Goal: Task Accomplishment & Management: Complete application form

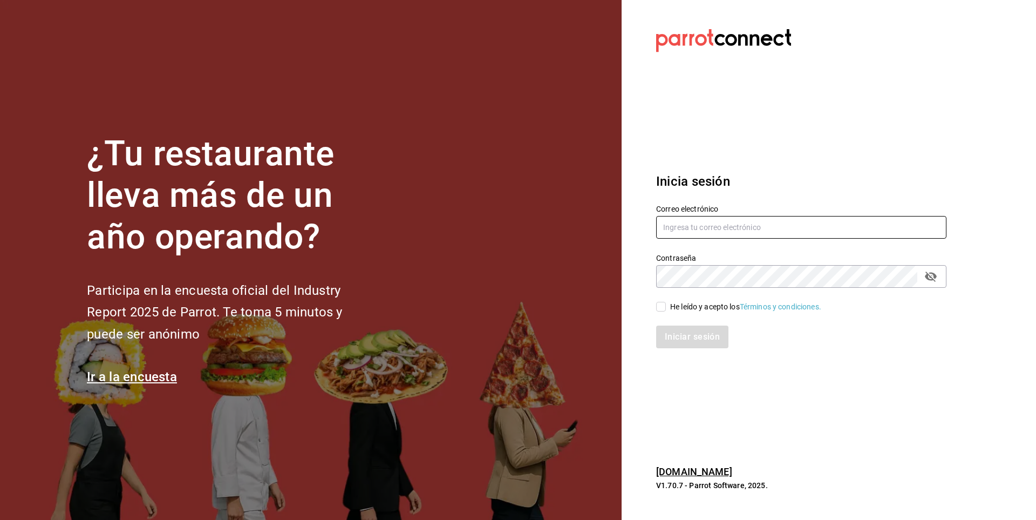
type input "[EMAIL_ADDRESS][PERSON_NAME][DOMAIN_NAME]"
click at [659, 305] on input "He leído y acepto los Términos y condiciones." at bounding box center [661, 307] width 10 height 10
checkbox input "true"
click at [675, 338] on button "Iniciar sesión" at bounding box center [692, 336] width 73 height 23
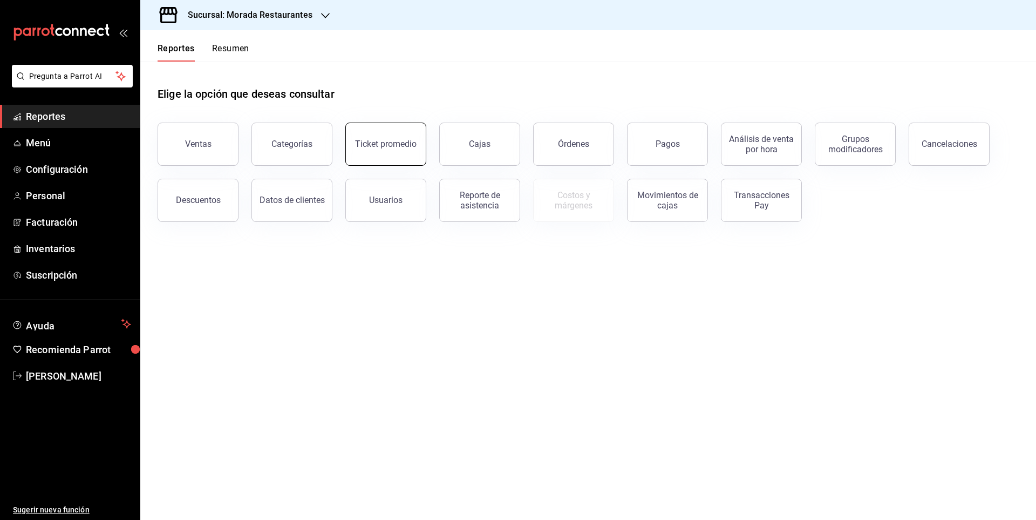
click at [391, 154] on button "Ticket promedio" at bounding box center [385, 144] width 81 height 43
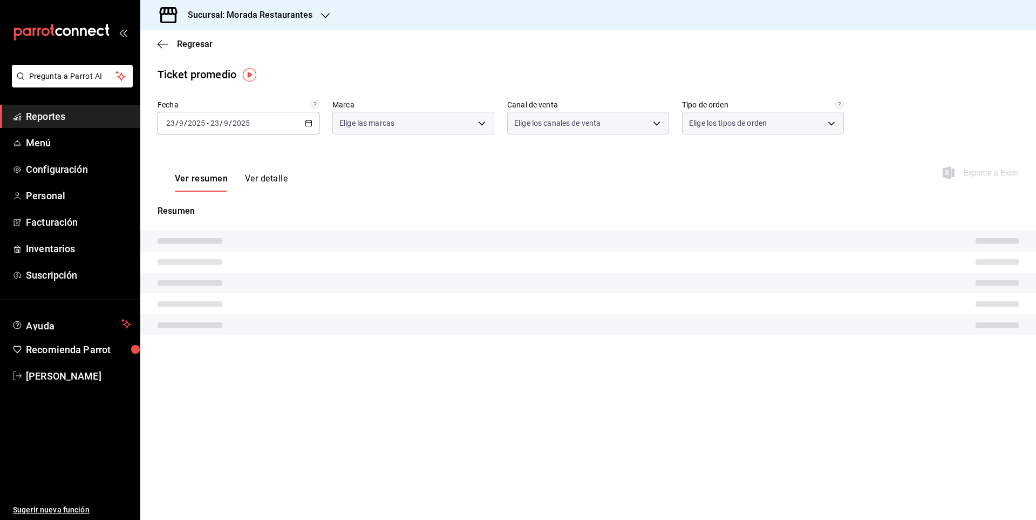
type input "cf0deccf-32cb-456f-8ded-2e43041ed870"
type input "PARROT,UBER_EATS,RAPPI,DIDI_FOOD,ONLINE"
type input "a1201828-f705-4d71-8967-87c02f7a82ae,a3af7f38-45f7-4b7f-a73d-d0ef4b3d8a60,8380e…"
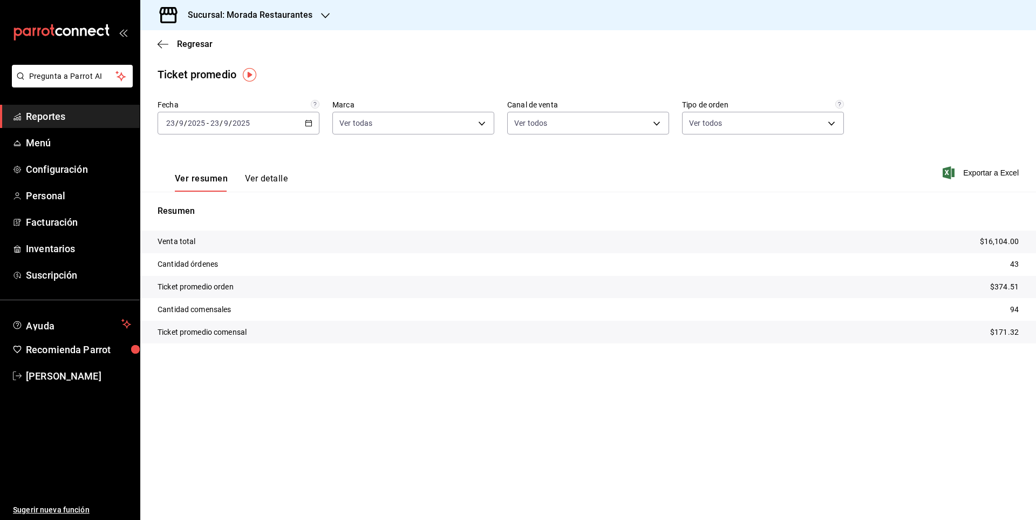
click at [308, 121] on icon "button" at bounding box center [309, 123] width 8 height 8
click at [189, 248] on span "Rango de fechas" at bounding box center [209, 252] width 84 height 11
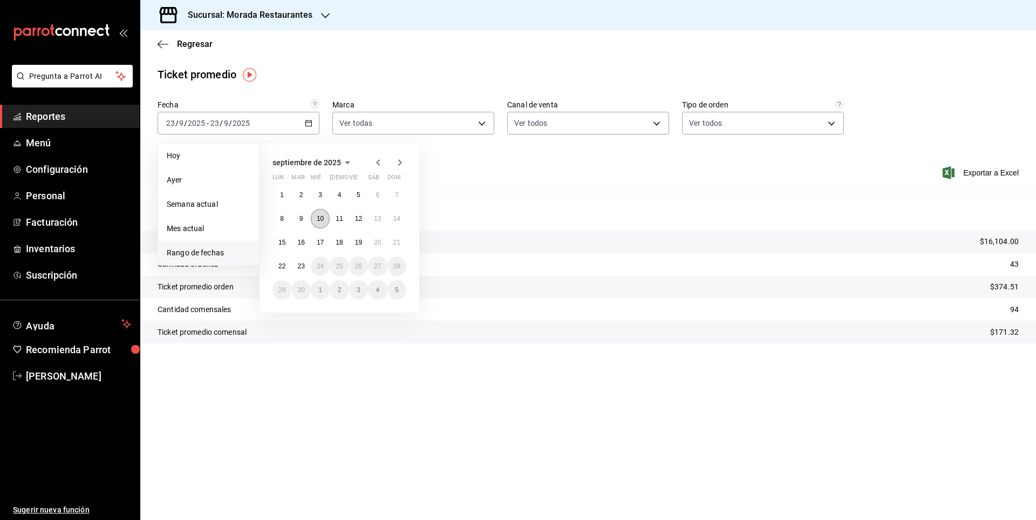
click at [321, 221] on abbr "10" at bounding box center [320, 219] width 7 height 8
click at [321, 238] on button "17" at bounding box center [320, 242] width 19 height 19
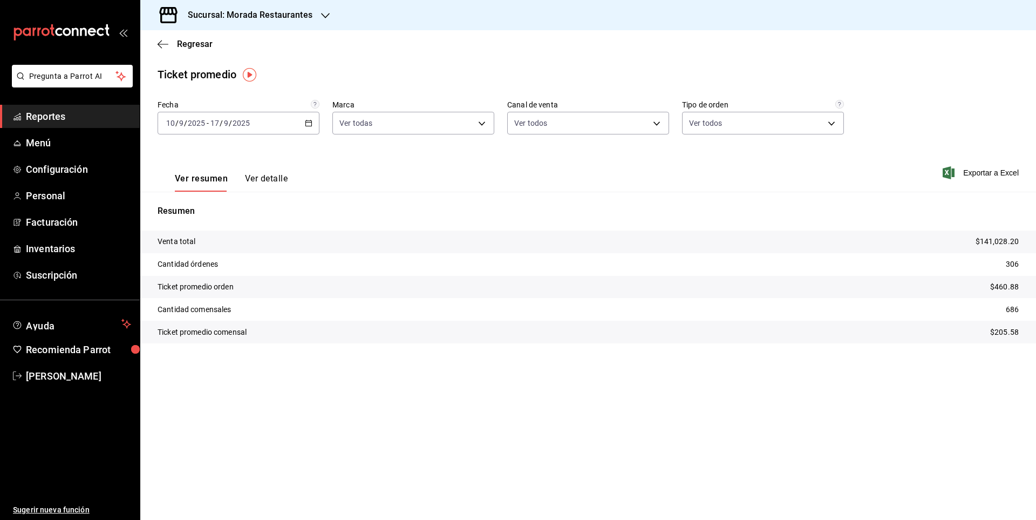
click at [315, 124] on div "2025-09-10 10 / 9 / 2025 - 2025-09-17 17 / 9 / 2025" at bounding box center [239, 123] width 162 height 23
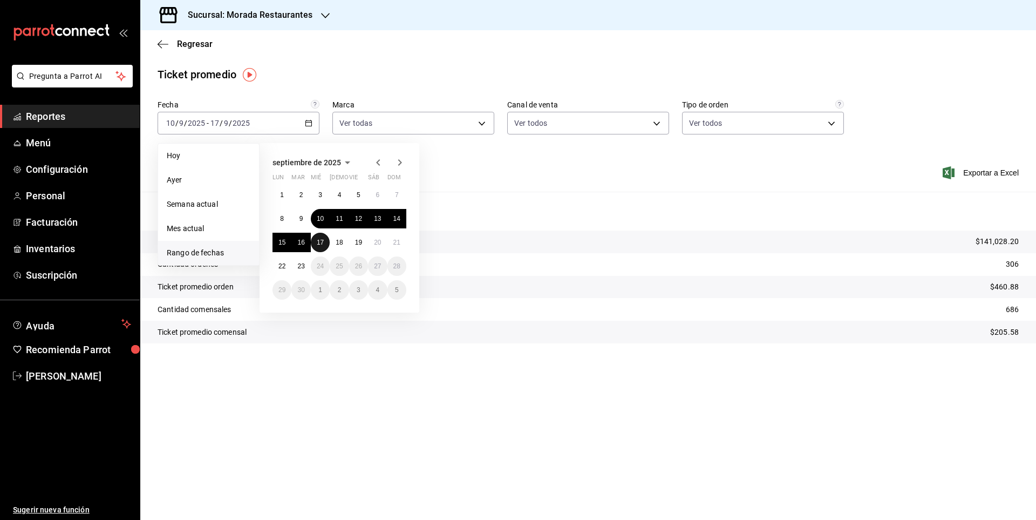
click at [321, 242] on abbr "17" at bounding box center [320, 243] width 7 height 8
click at [299, 269] on abbr "23" at bounding box center [300, 266] width 7 height 8
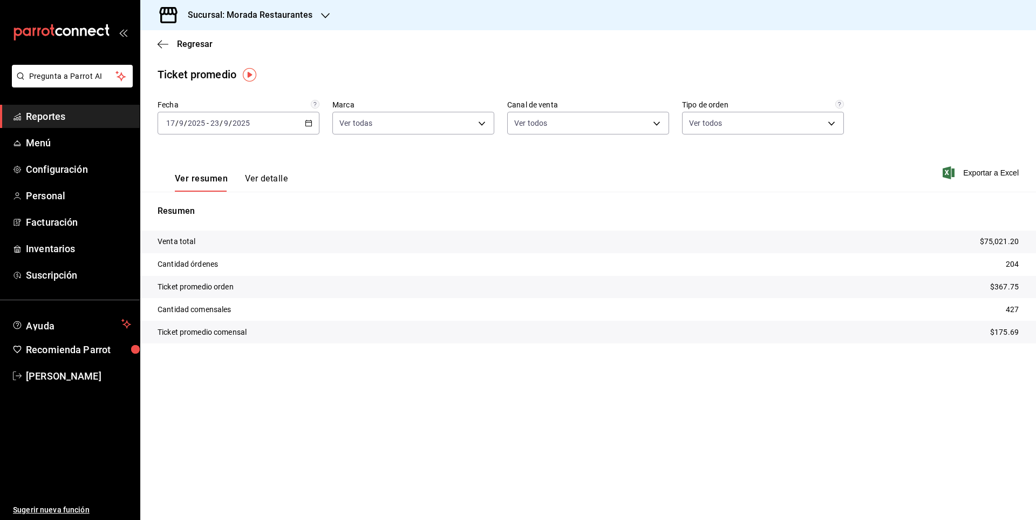
click at [254, 175] on button "Ver detalle" at bounding box center [266, 182] width 43 height 18
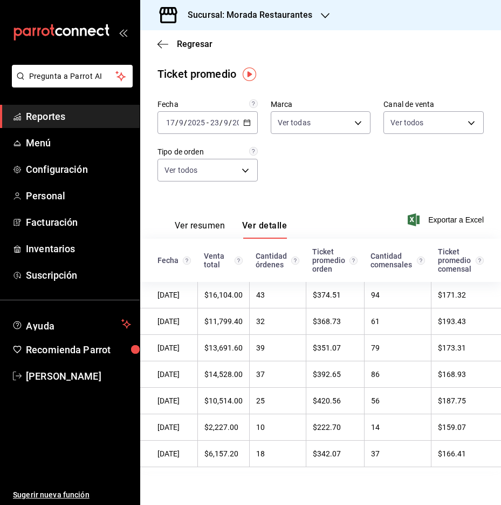
scroll to position [15, 0]
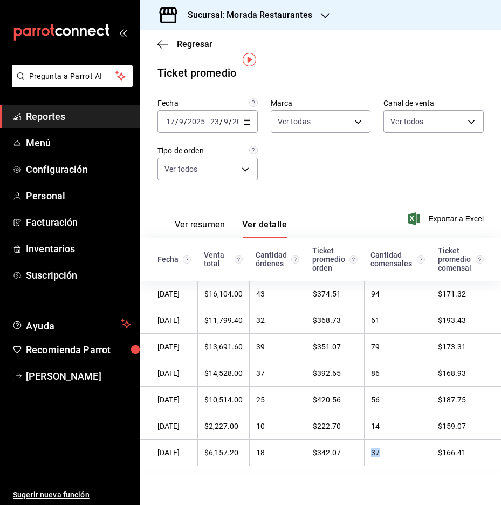
drag, startPoint x: 375, startPoint y: 447, endPoint x: 406, endPoint y: 447, distance: 31.3
click at [406, 447] on td "37" at bounding box center [397, 452] width 67 height 26
click at [406, 443] on td "37" at bounding box center [397, 452] width 67 height 26
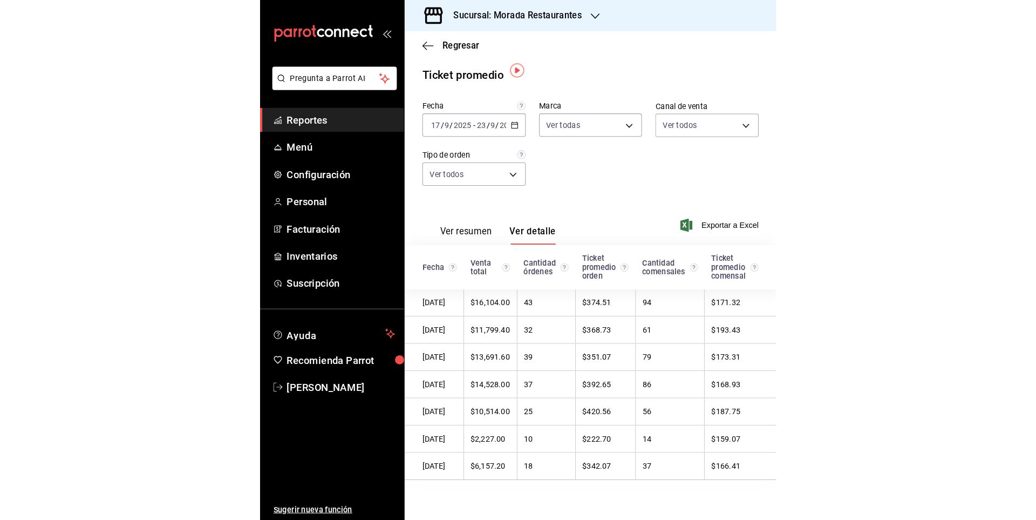
scroll to position [8, 0]
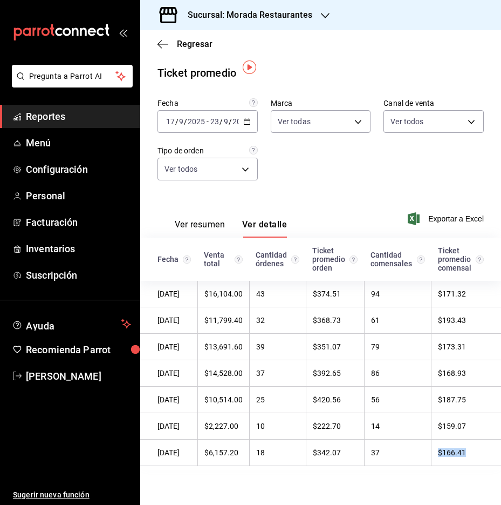
drag, startPoint x: 441, startPoint y: 451, endPoint x: 470, endPoint y: 445, distance: 29.2
click at [470, 445] on td "$166.41" at bounding box center [467, 452] width 70 height 26
copy td "$166.41"
drag, startPoint x: 382, startPoint y: 428, endPoint x: 400, endPoint y: 423, distance: 19.0
click at [400, 423] on td "14" at bounding box center [397, 426] width 67 height 26
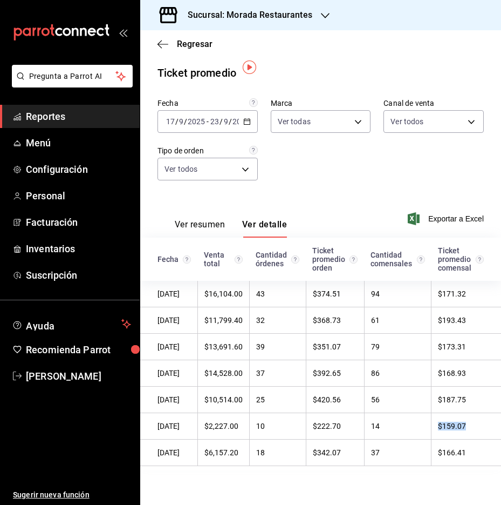
drag, startPoint x: 442, startPoint y: 426, endPoint x: 474, endPoint y: 423, distance: 33.1
click at [474, 423] on td "$159.07" at bounding box center [467, 426] width 70 height 26
copy td "$159.07"
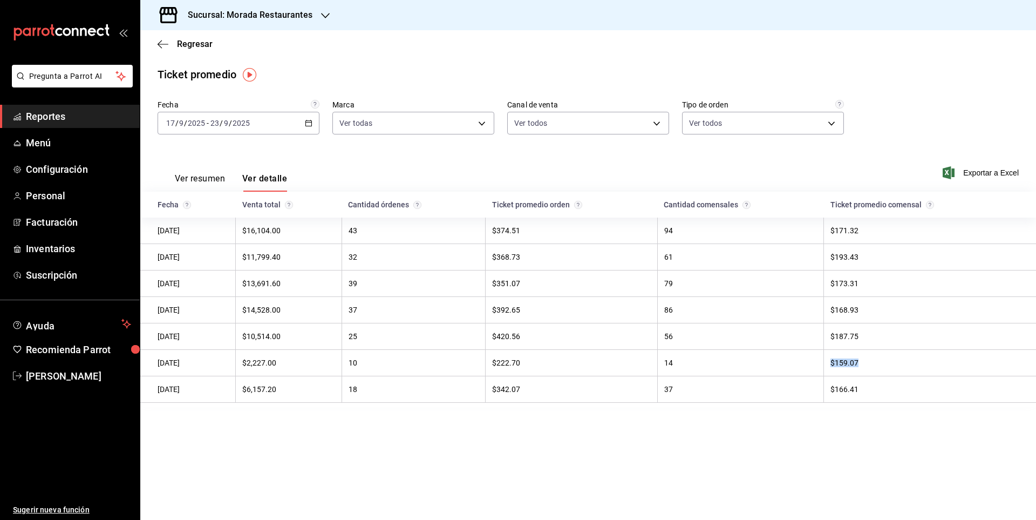
scroll to position [0, 0]
click at [308, 122] on icon "button" at bounding box center [309, 123] width 8 height 8
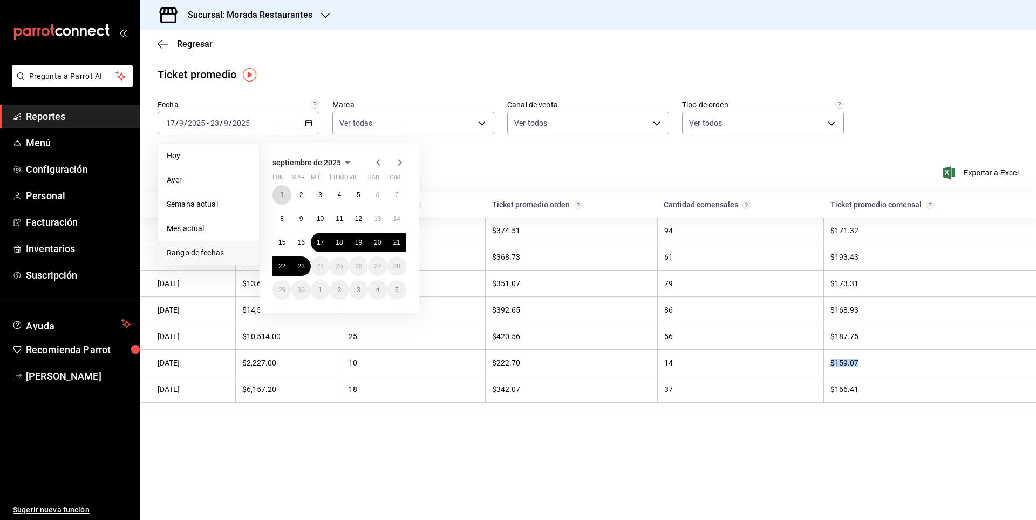
drag, startPoint x: 286, startPoint y: 192, endPoint x: 302, endPoint y: 255, distance: 64.7
click at [286, 195] on button "1" at bounding box center [282, 194] width 19 height 19
click at [303, 268] on abbr "23" at bounding box center [300, 266] width 7 height 8
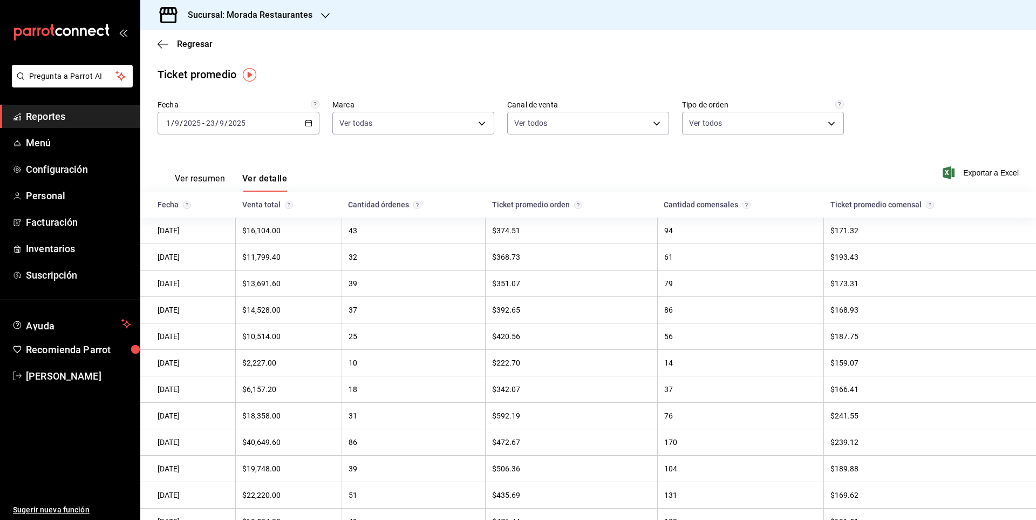
click at [46, 115] on span "Reportes" at bounding box center [78, 116] width 105 height 15
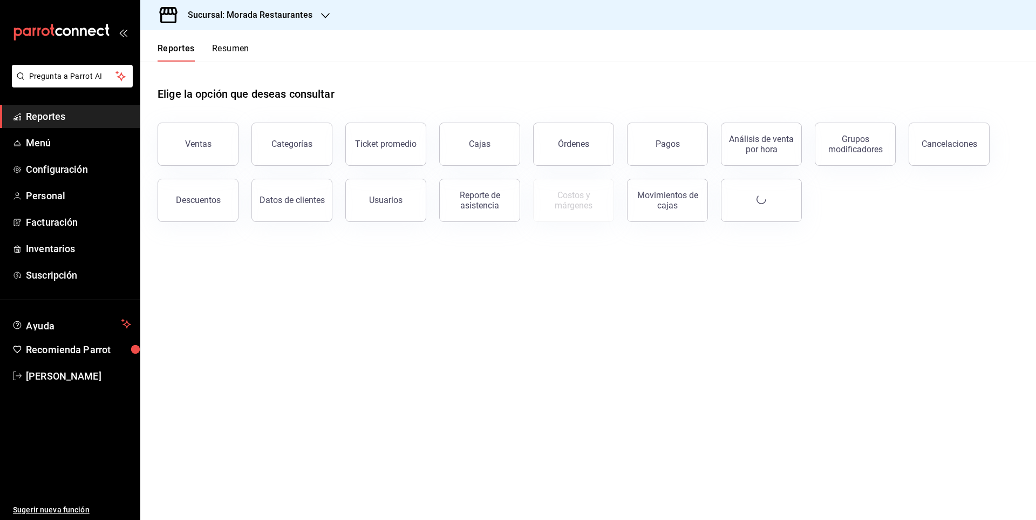
drag, startPoint x: 197, startPoint y: 131, endPoint x: 206, endPoint y: 133, distance: 8.8
click at [198, 132] on button "Ventas" at bounding box center [198, 144] width 81 height 43
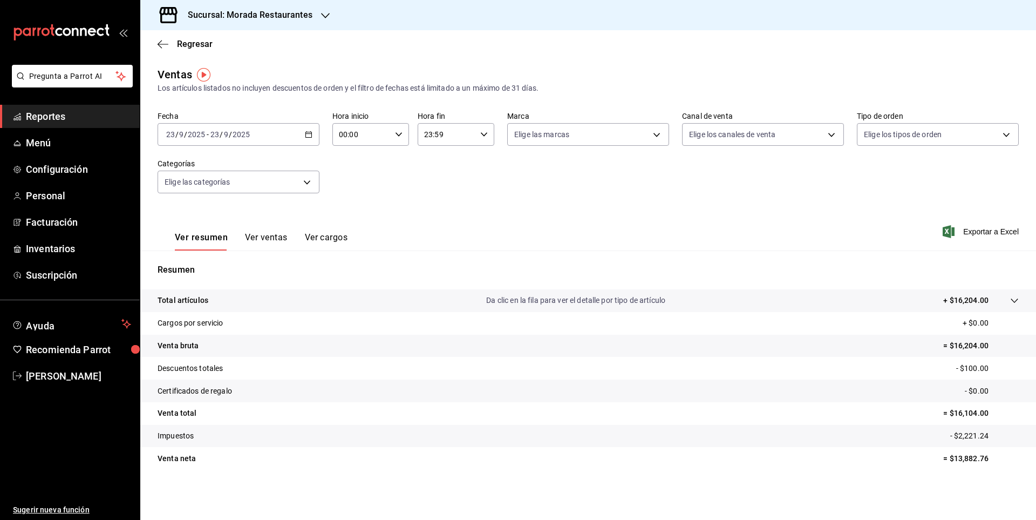
click at [309, 135] on icon "button" at bounding box center [309, 135] width 8 height 8
click at [198, 259] on span "Rango de fechas" at bounding box center [209, 264] width 84 height 11
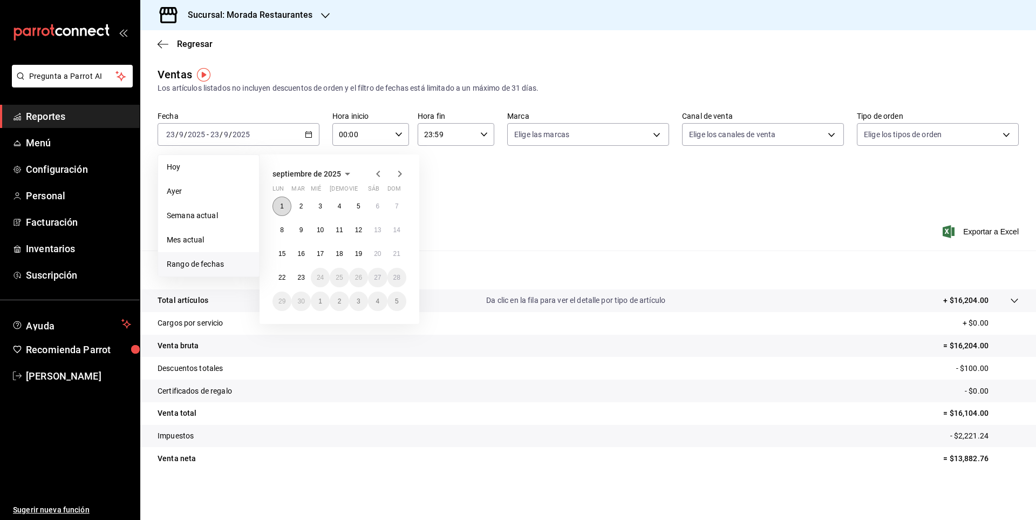
click at [276, 207] on button "1" at bounding box center [282, 205] width 19 height 19
click at [297, 280] on abbr "23" at bounding box center [300, 278] width 7 height 8
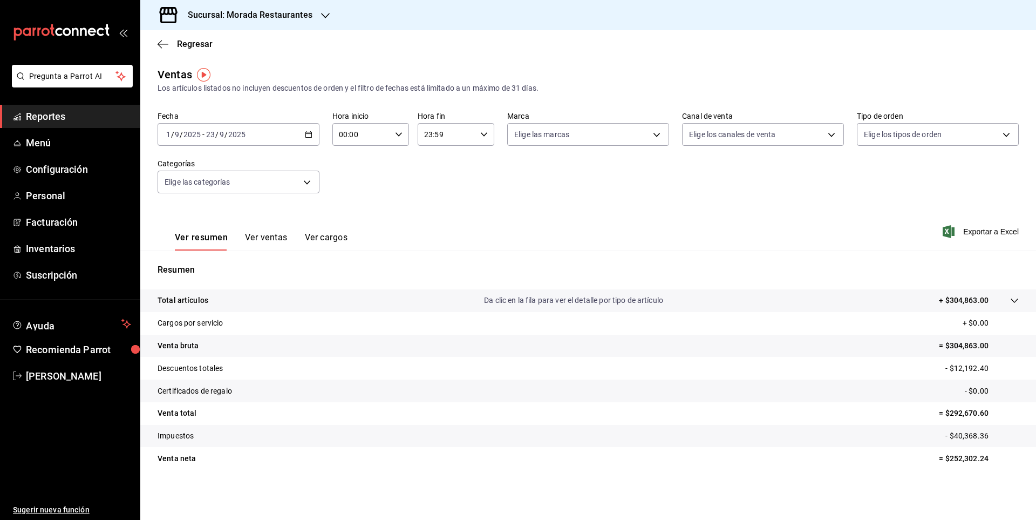
click at [748, 451] on tr "Venta neta = $252,302.24" at bounding box center [588, 458] width 896 height 23
click at [317, 12] on div "Sucursal: Morada Restaurantes" at bounding box center [241, 15] width 185 height 30
click at [225, 66] on span "Café Soberbio ([GEOGRAPHIC_DATA])" at bounding box center [213, 70] width 129 height 11
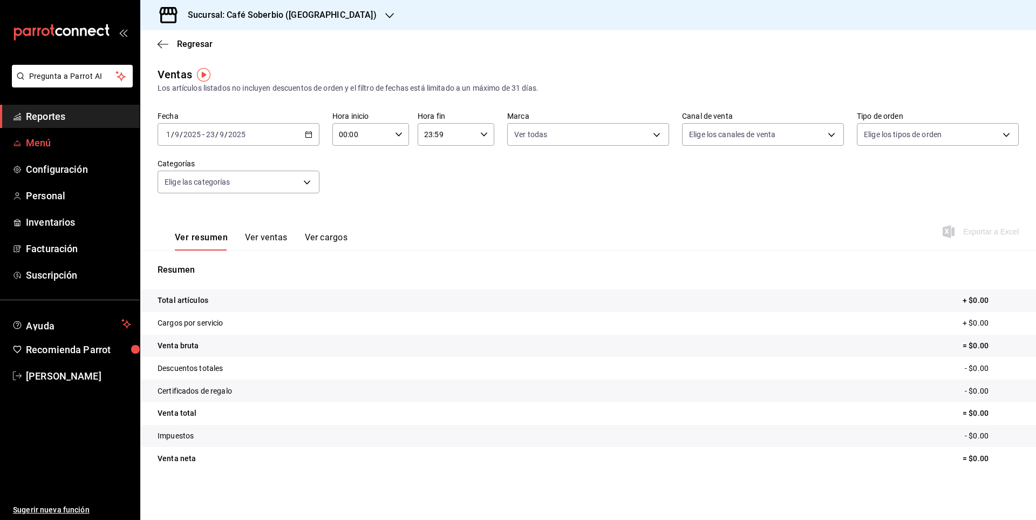
click at [45, 142] on span "Menú" at bounding box center [78, 142] width 105 height 15
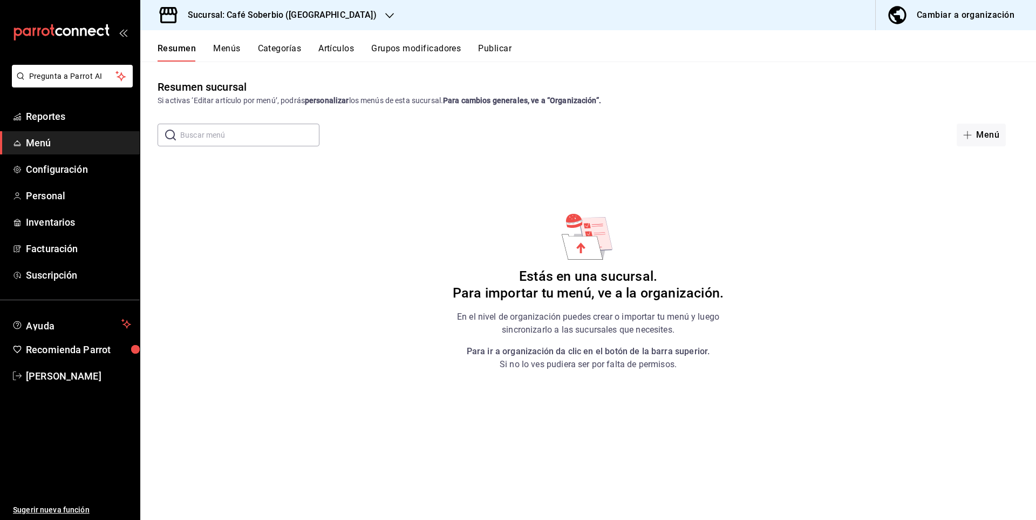
click at [235, 43] on button "Menús" at bounding box center [226, 52] width 27 height 18
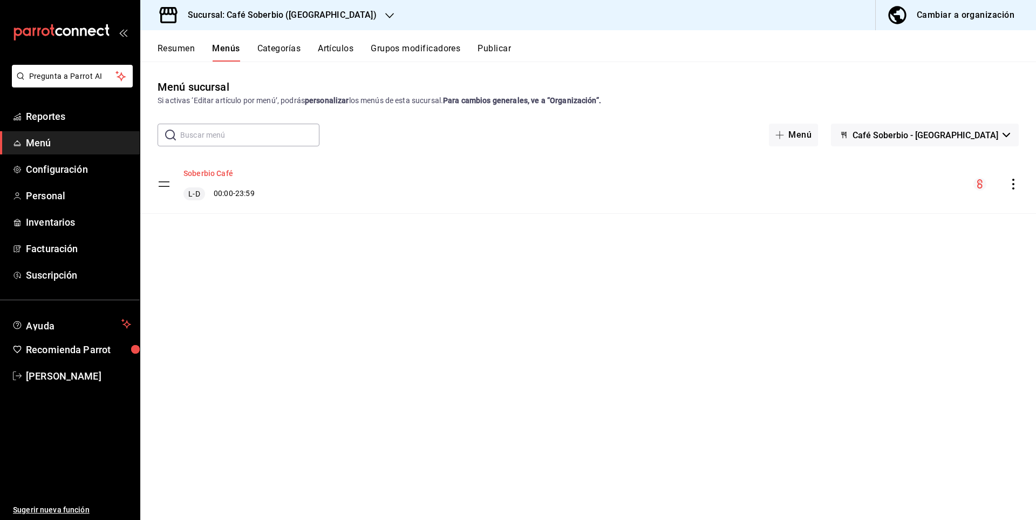
click at [214, 175] on button "Soberbio Café" at bounding box center [209, 173] width 50 height 11
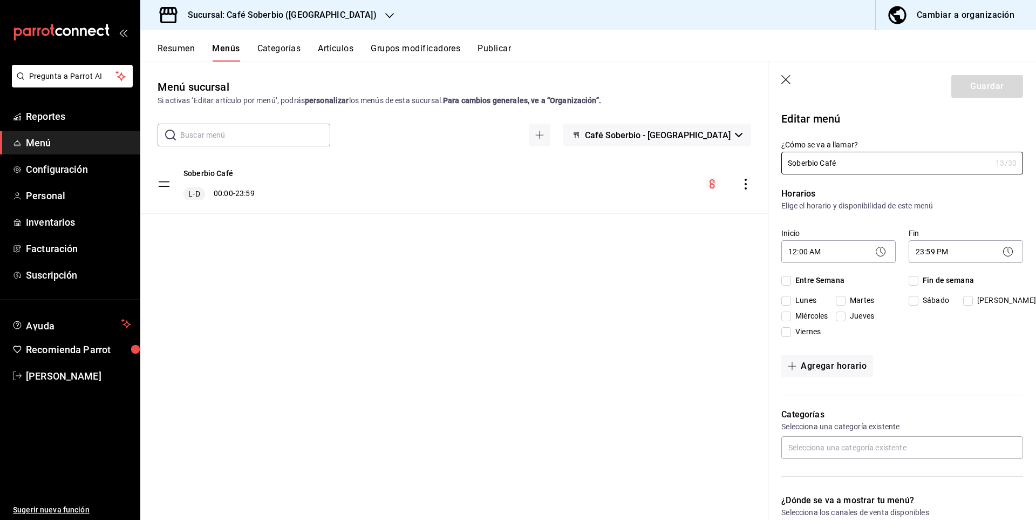
checkbox input "true"
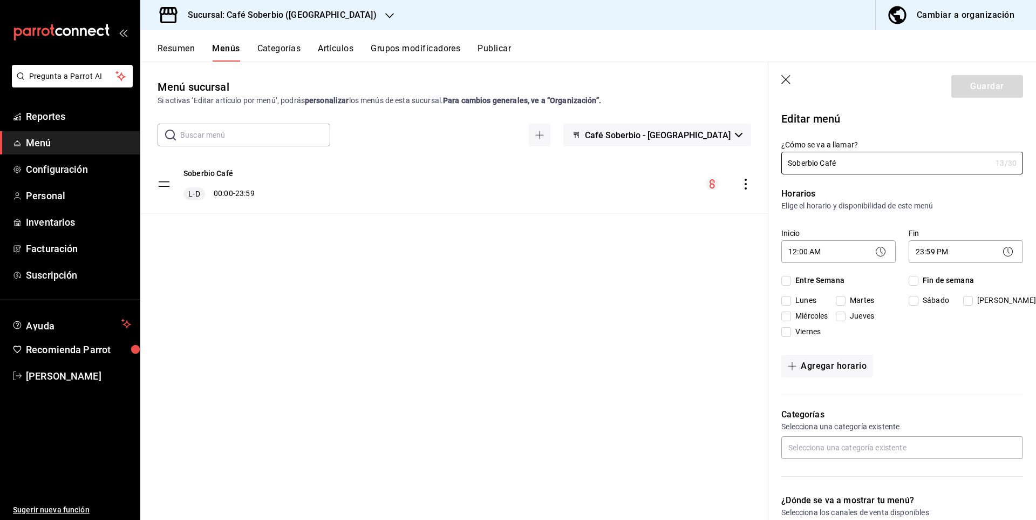
checkbox input "true"
click at [787, 81] on icon "button" at bounding box center [787, 80] width 11 height 11
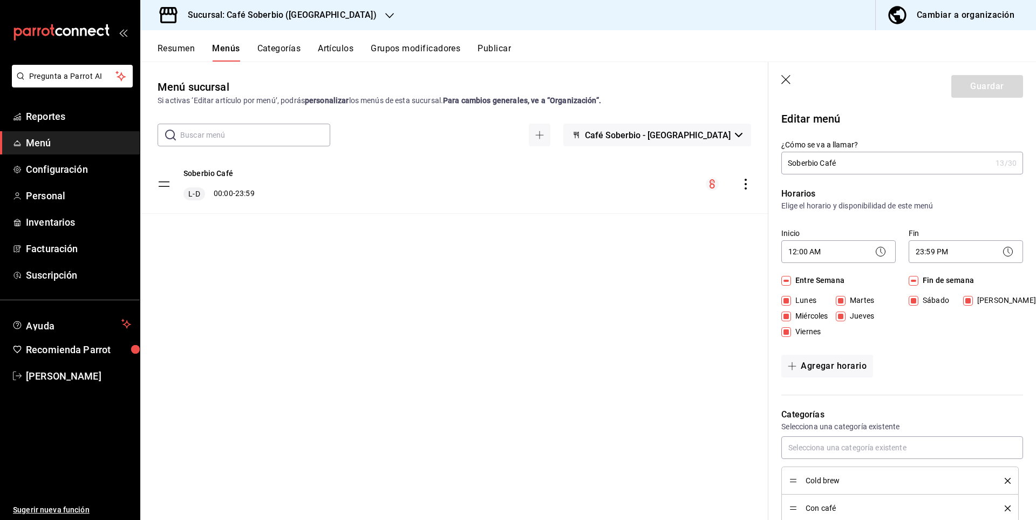
checkbox input "false"
type input "1758666893639"
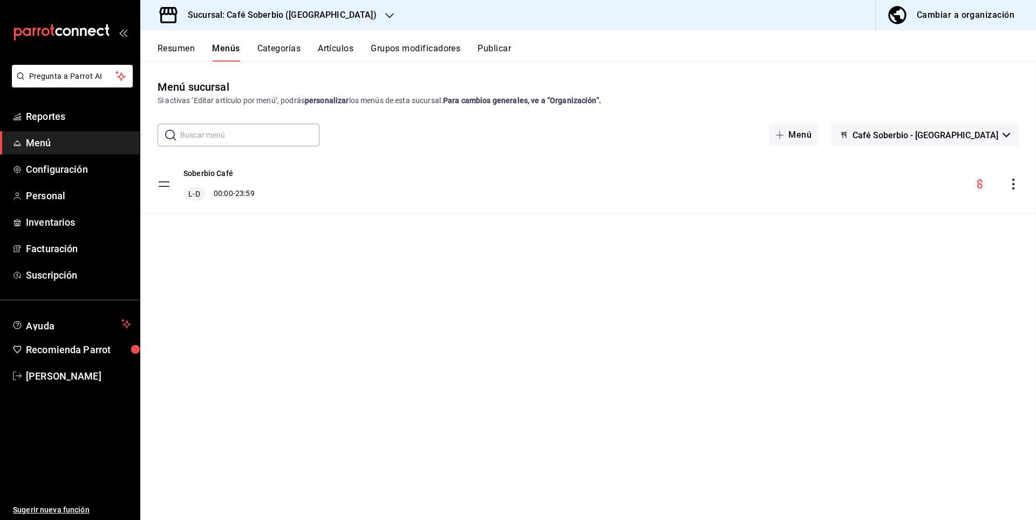
checkbox input "false"
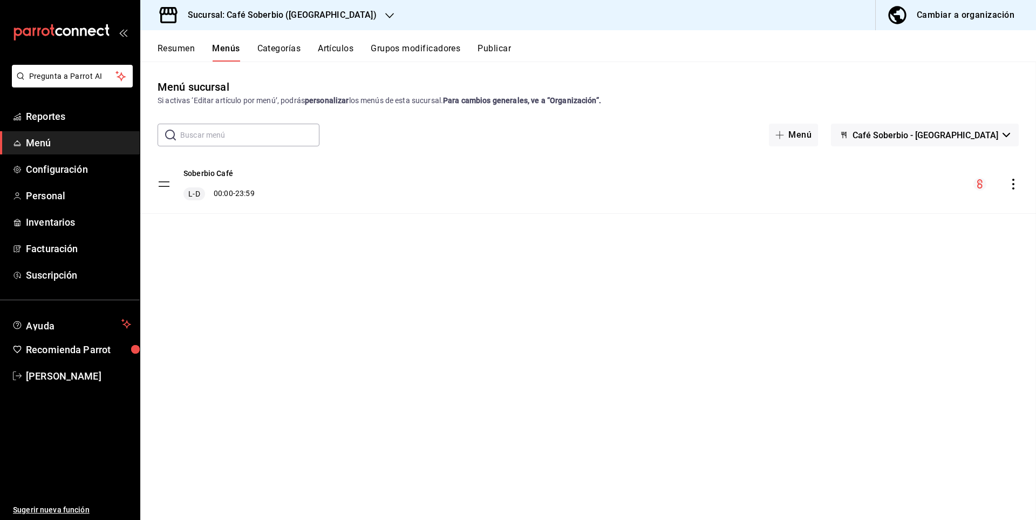
checkbox input "false"
click at [337, 44] on button "Artículos" at bounding box center [336, 52] width 36 height 18
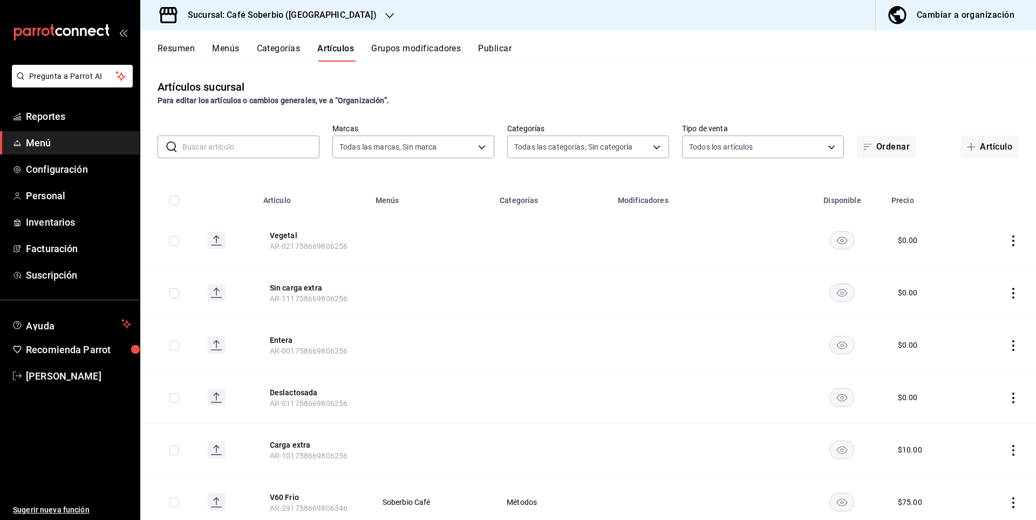
type input "57282ad6-da69-4ab5-9f89-2a4ffba9f016"
type input "08226fdd-e2d9-4aba-8da9-92a45c7331e3,59166e51-de7e-4099-b48e-83ecf740f97b,aa3d6…"
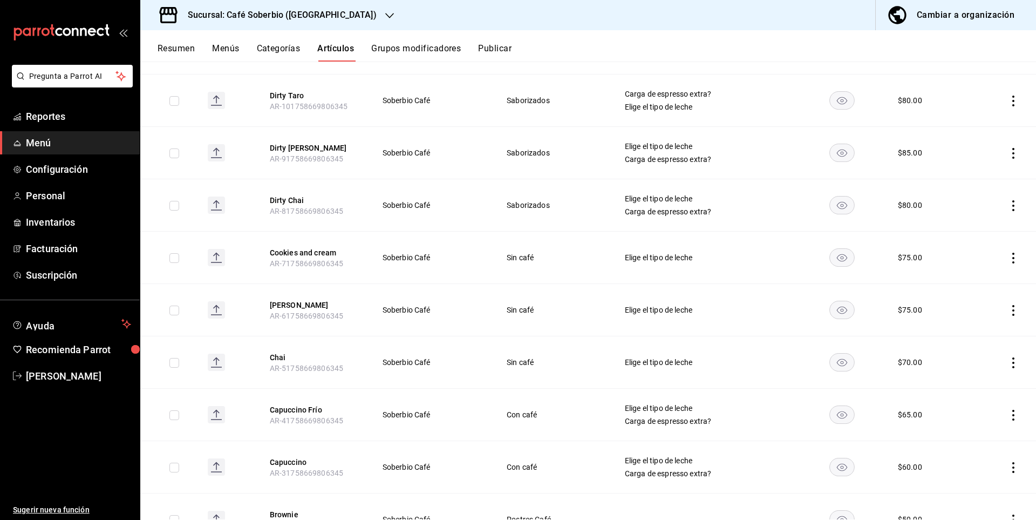
scroll to position [1391, 0]
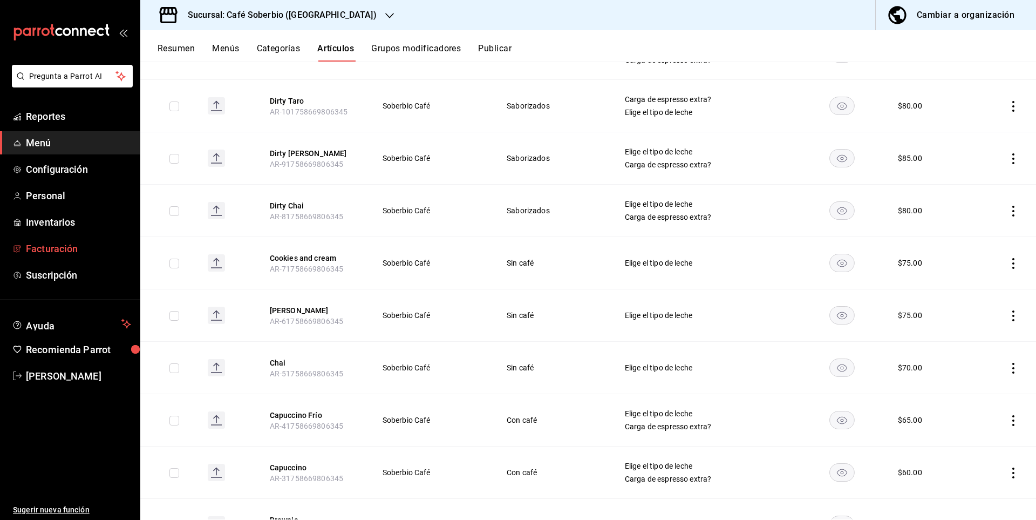
click at [25, 250] on link "Facturación" at bounding box center [70, 248] width 140 height 23
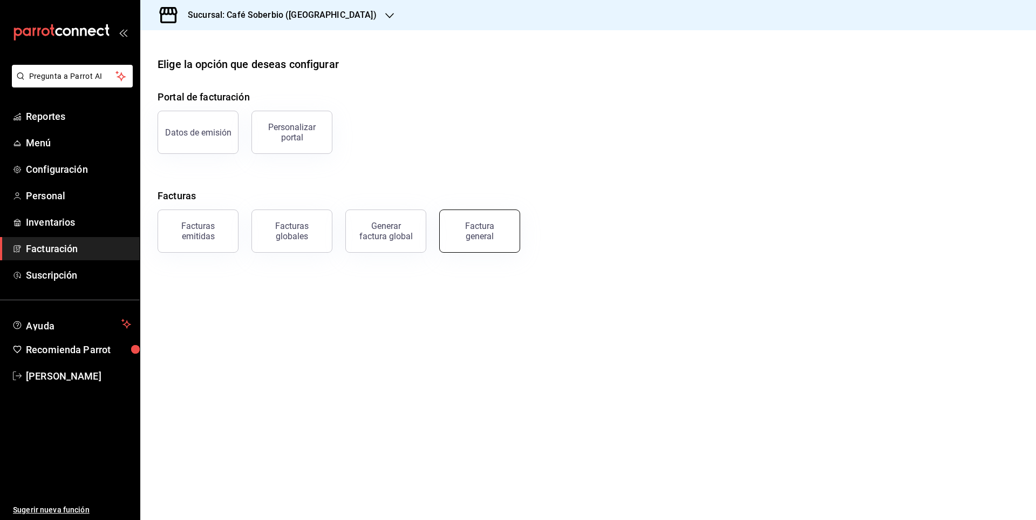
click at [493, 223] on div "Factura general" at bounding box center [480, 231] width 54 height 21
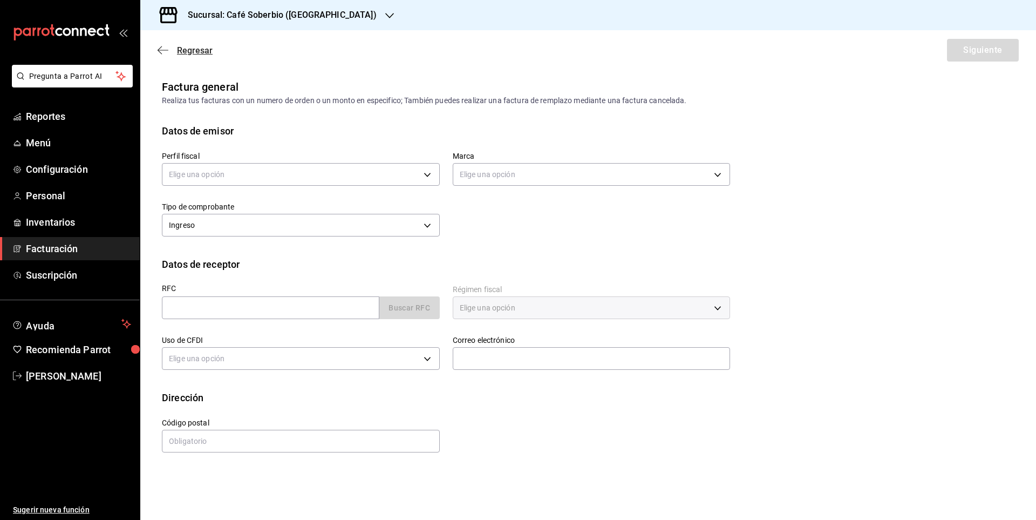
click at [164, 51] on icon "button" at bounding box center [163, 50] width 11 height 10
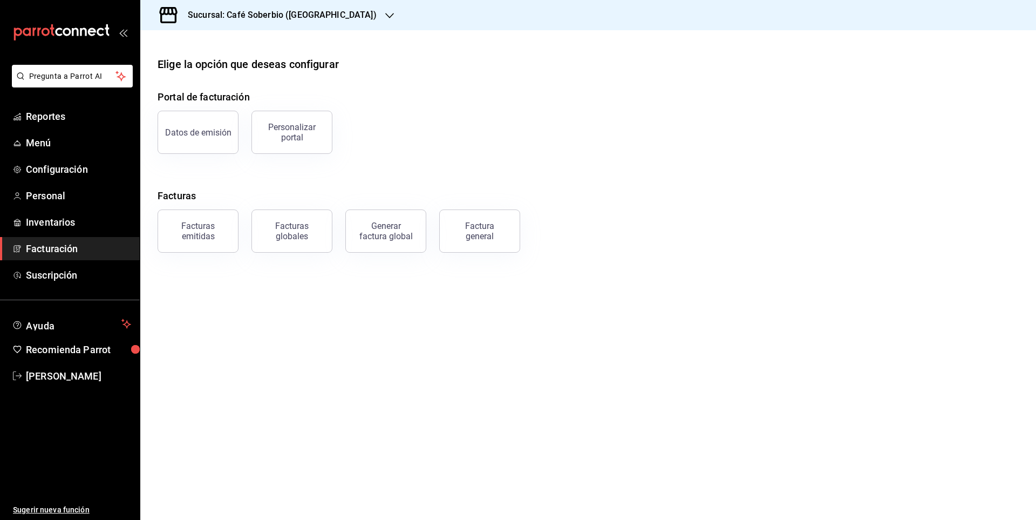
click at [383, 346] on main "Elige la opción que deseas configurar Portal de facturación Datos de emisión Pe…" at bounding box center [588, 275] width 896 height 490
click at [39, 265] on link "Suscripción" at bounding box center [70, 274] width 140 height 23
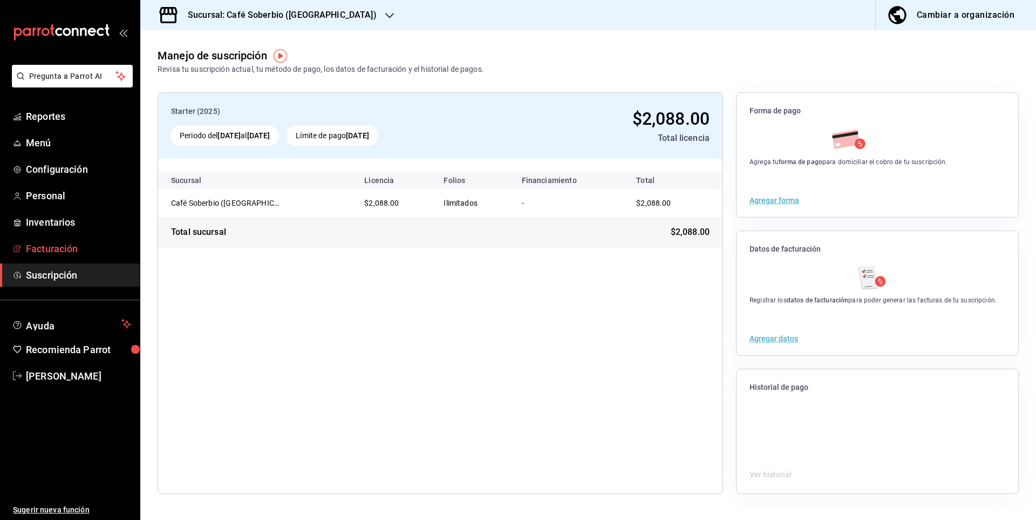
click at [47, 243] on span "Facturación" at bounding box center [78, 248] width 105 height 15
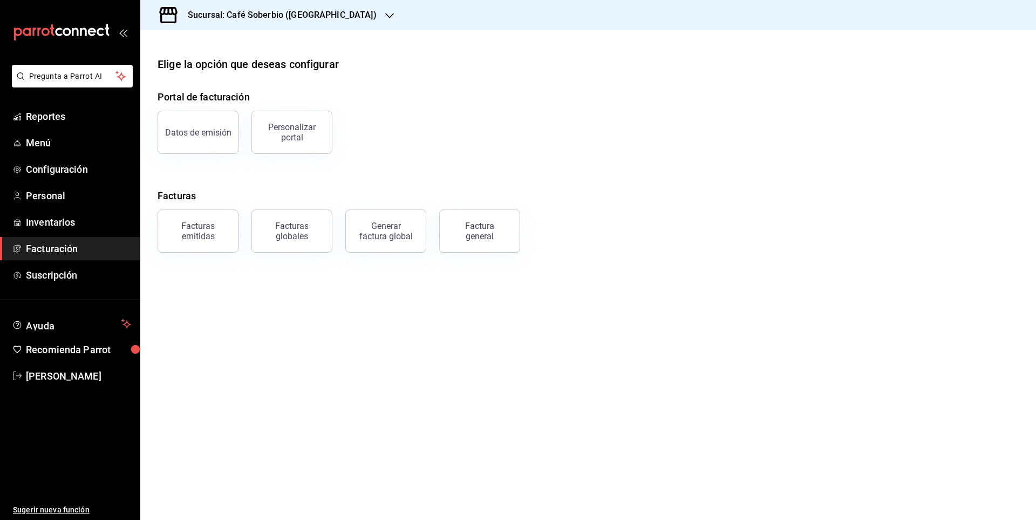
click at [315, 10] on h3 "Sucursal: Café Soberbio ([GEOGRAPHIC_DATA])" at bounding box center [278, 15] width 198 height 13
click at [225, 52] on div "Morada Restaurantes" at bounding box center [221, 47] width 162 height 24
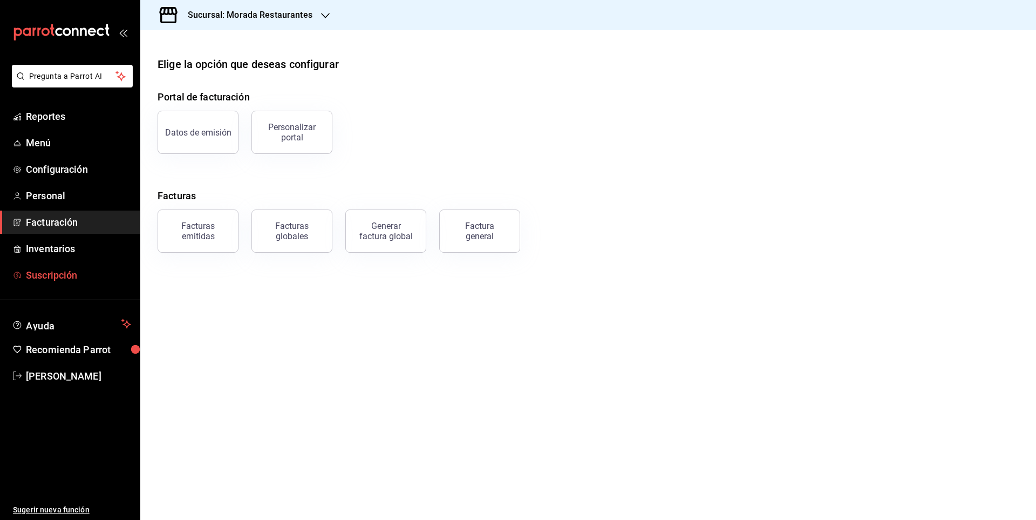
click at [25, 274] on link "Suscripción" at bounding box center [70, 274] width 140 height 23
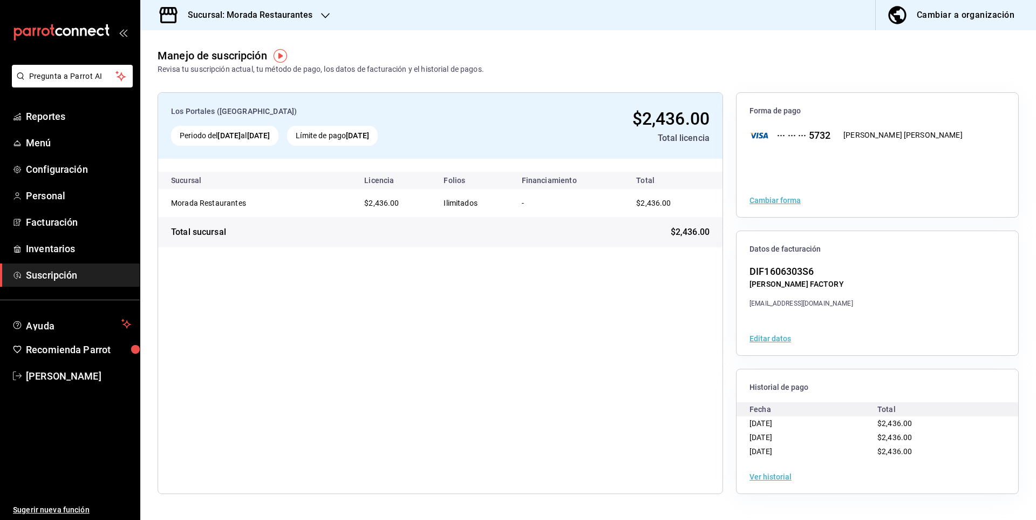
click at [302, 12] on h3 "Sucursal: Morada Restaurantes" at bounding box center [245, 15] width 133 height 13
click at [209, 67] on span "Café Soberbio ([GEOGRAPHIC_DATA])" at bounding box center [213, 70] width 129 height 11
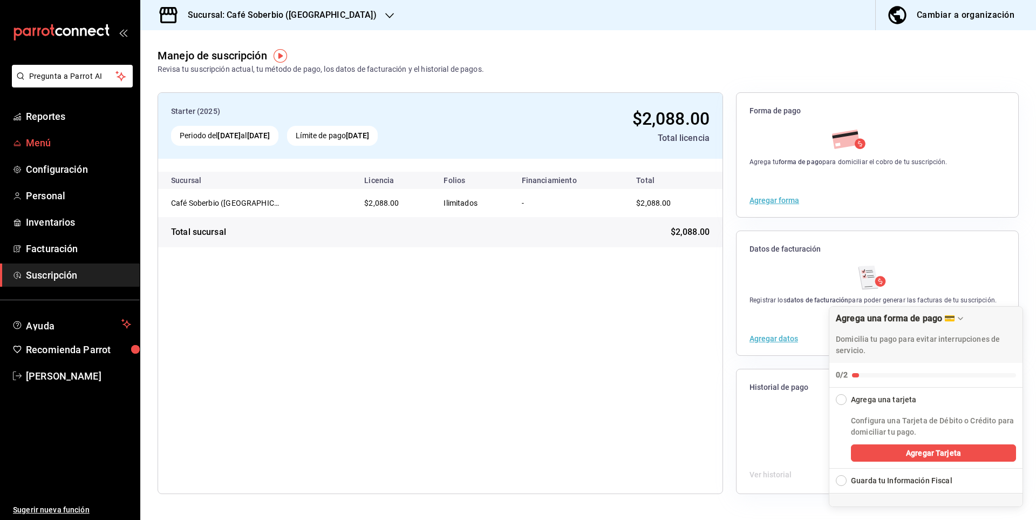
click at [67, 135] on link "Menú" at bounding box center [70, 142] width 140 height 23
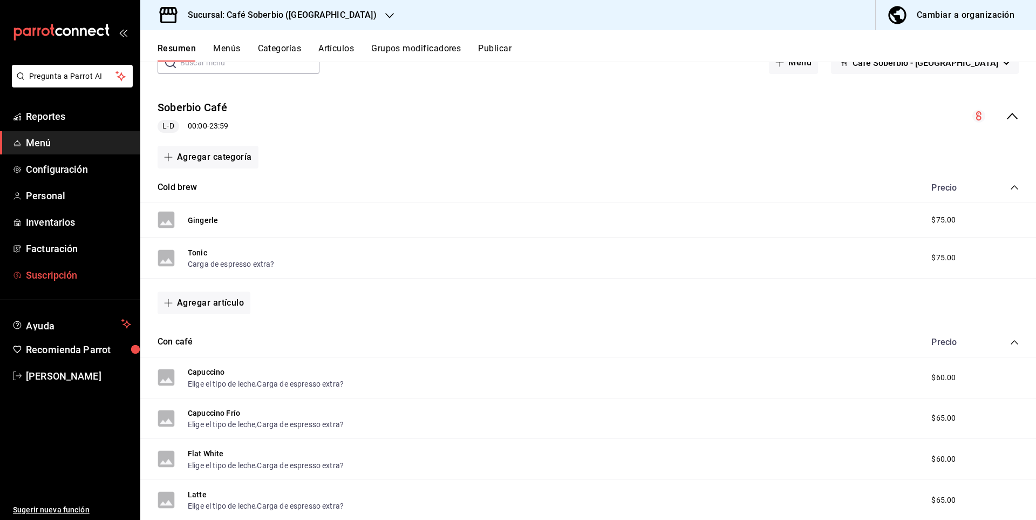
scroll to position [108, 0]
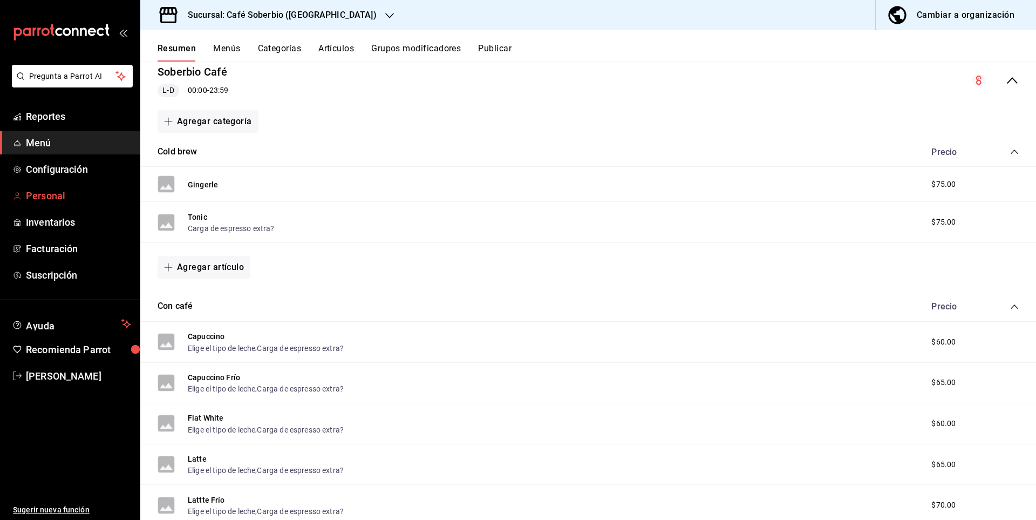
click at [62, 193] on span "Personal" at bounding box center [78, 195] width 105 height 15
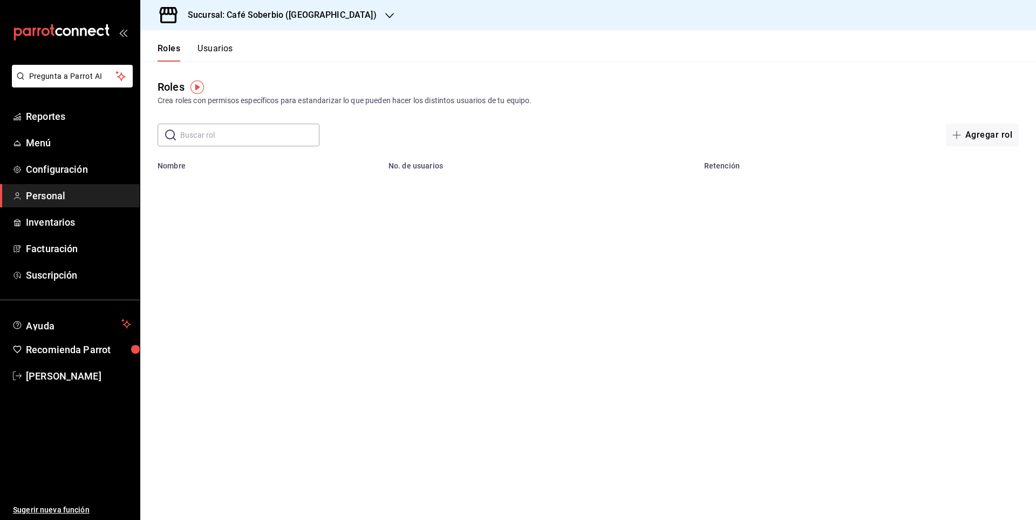
click at [216, 55] on button "Usuarios" at bounding box center [216, 52] width 36 height 18
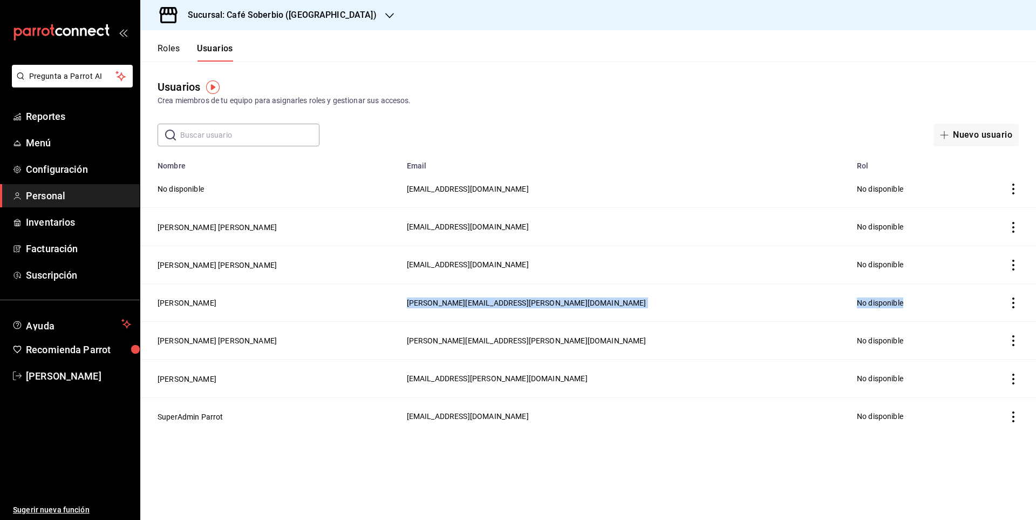
drag, startPoint x: 154, startPoint y: 304, endPoint x: 866, endPoint y: 300, distance: 711.4
click at [866, 300] on tr "[PERSON_NAME] [PERSON_NAME][EMAIL_ADDRESS][PERSON_NAME][DOMAIN_NAME] No disponi…" at bounding box center [588, 302] width 896 height 38
drag, startPoint x: 815, startPoint y: 499, endPoint x: 810, endPoint y: 506, distance: 8.5
click at [812, 502] on main "Usuarios Crea miembros de tu equipo para asignarles roles y gestionar sus acces…" at bounding box center [588, 291] width 896 height 458
click at [989, 138] on button "Nuevo usuario" at bounding box center [976, 135] width 85 height 23
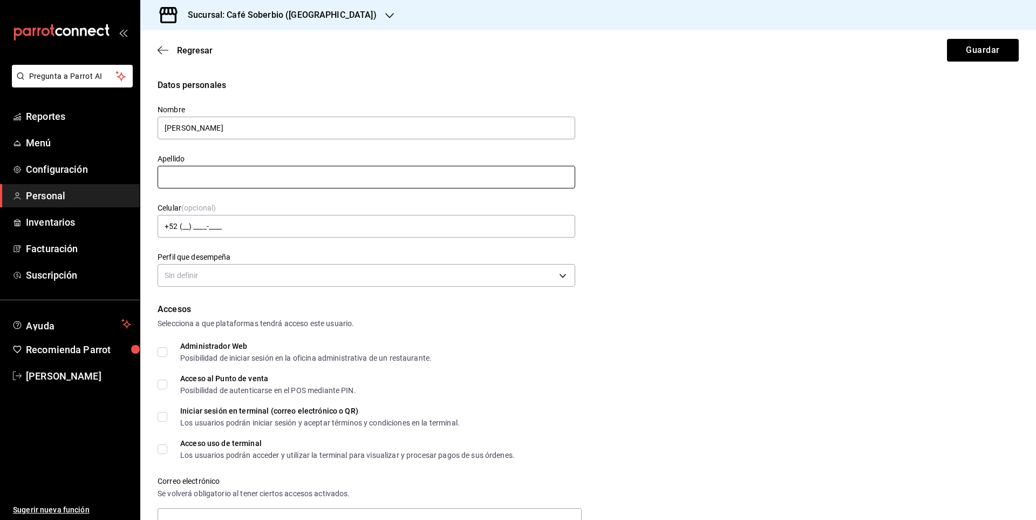
type input "[PERSON_NAME]"
click at [242, 168] on input "text" at bounding box center [367, 177] width 418 height 23
type input "[PERSON_NAME]"
click at [215, 277] on body "Pregunta a Parrot AI Reportes Menú Configuración Personal Inventarios Facturaci…" at bounding box center [518, 260] width 1036 height 520
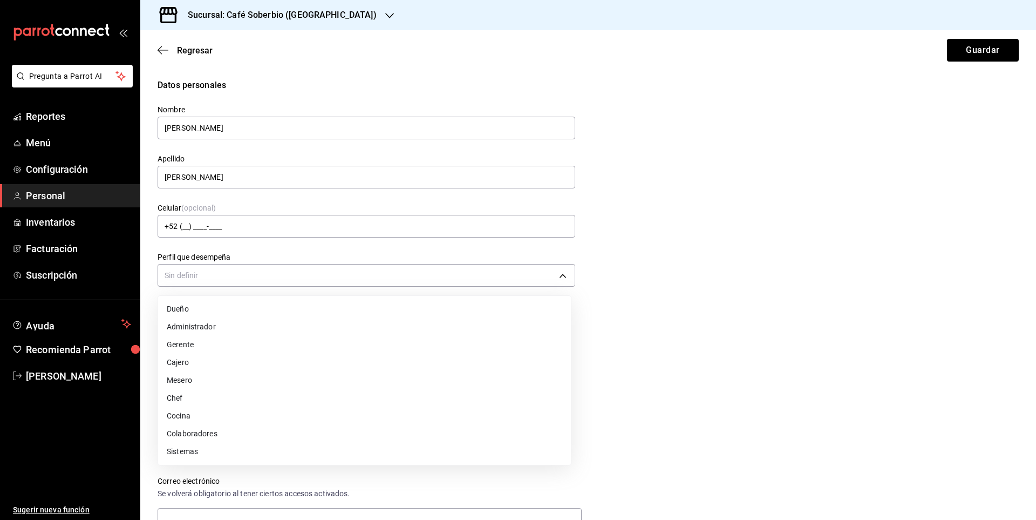
click at [231, 327] on li "Administrador" at bounding box center [364, 327] width 413 height 18
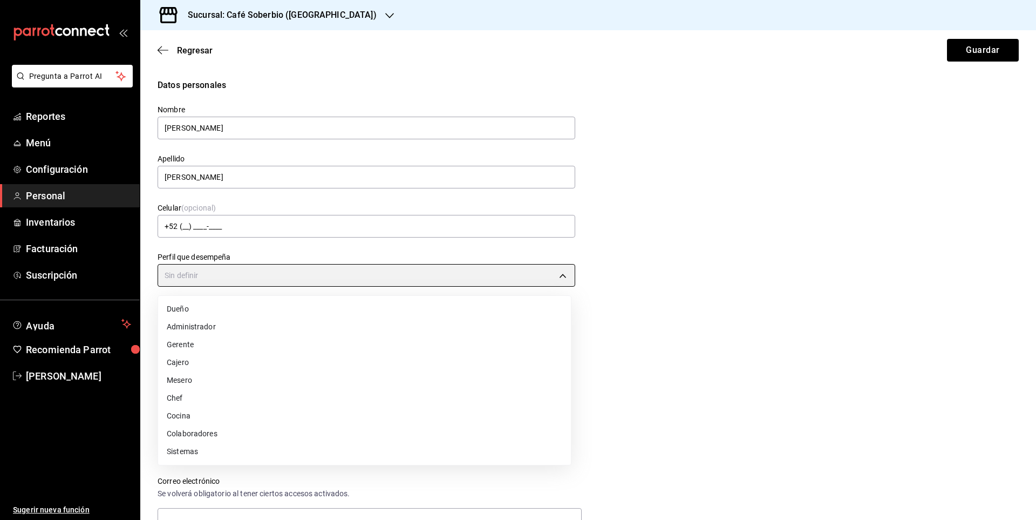
type input "ADMIN"
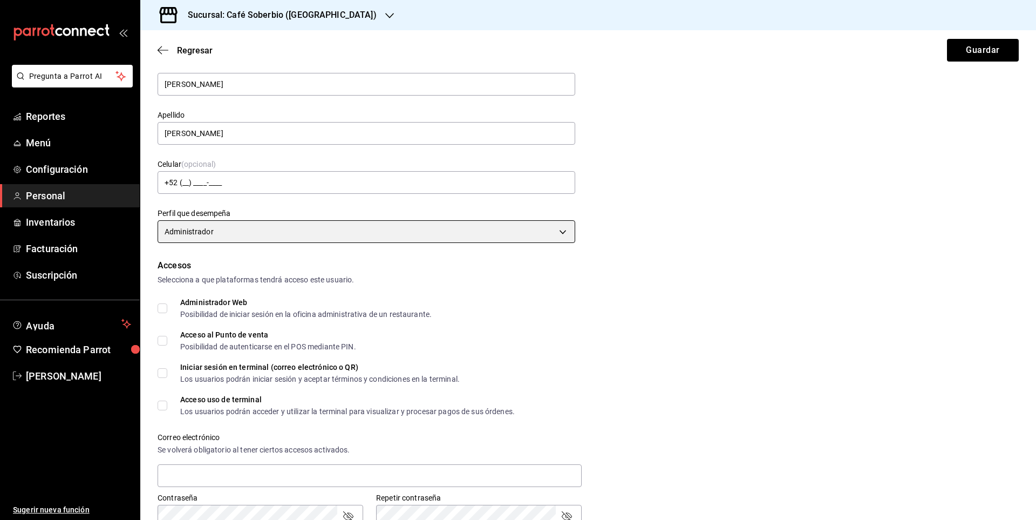
scroll to position [54, 0]
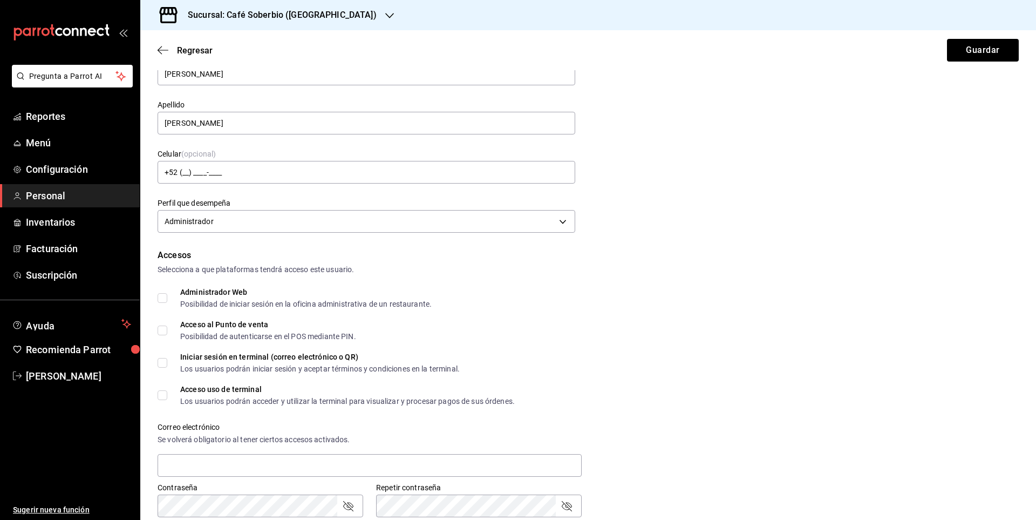
click at [164, 291] on label "Administrador Web Posibilidad de iniciar sesión en la oficina administrativa de…" at bounding box center [295, 297] width 274 height 19
click at [164, 293] on input "Administrador Web Posibilidad de iniciar sesión en la oficina administrativa de…" at bounding box center [163, 298] width 10 height 10
checkbox input "true"
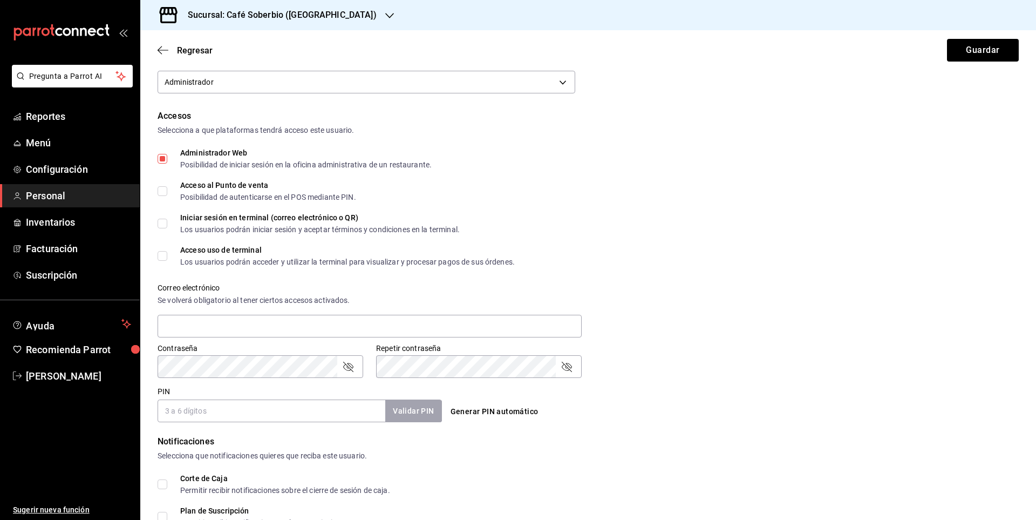
scroll to position [216, 0]
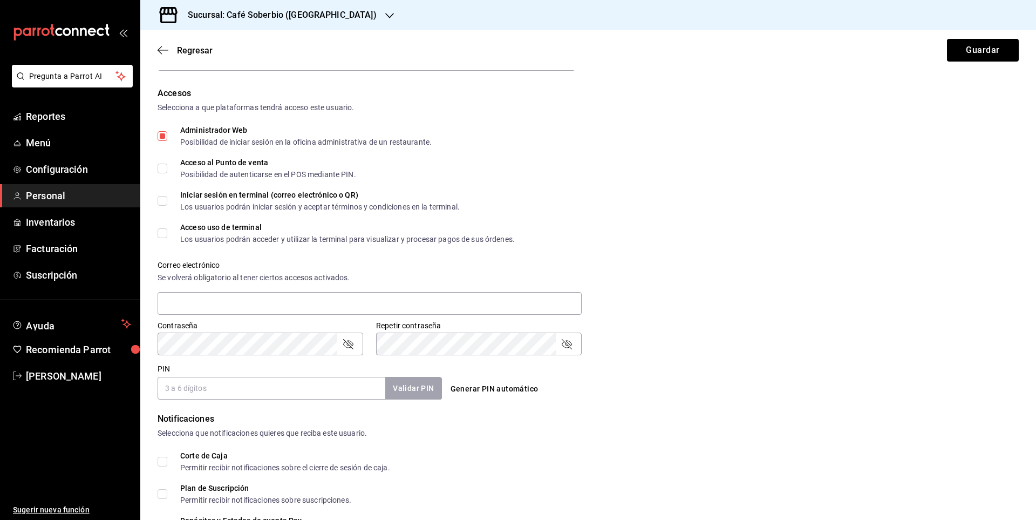
click at [155, 162] on div "Datos personales Nombre [PERSON_NAME] Apellido [PERSON_NAME] Celular (opcional)…" at bounding box center [588, 246] width 896 height 766
click at [159, 164] on input "Acceso al Punto de venta Posibilidad de autenticarse en el POS mediante PIN." at bounding box center [163, 169] width 10 height 10
checkbox input "true"
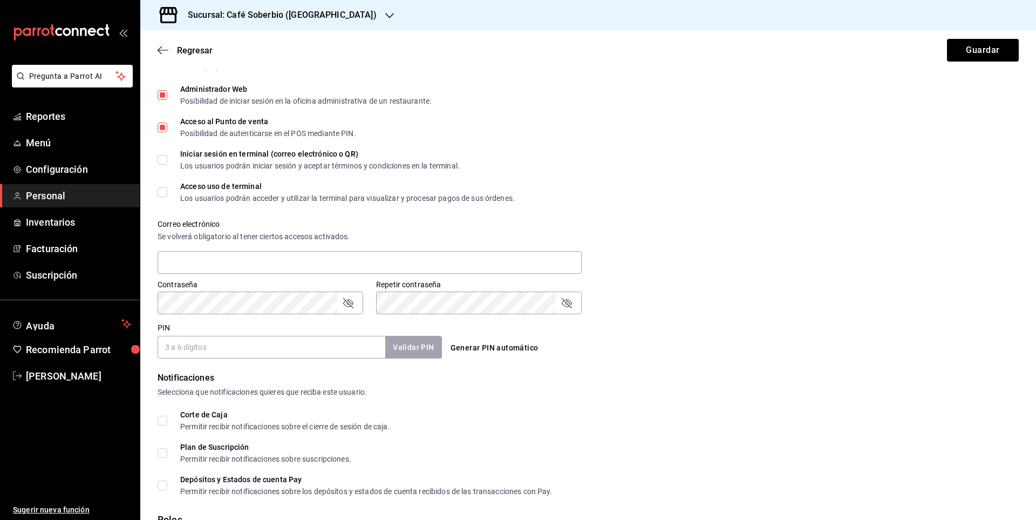
scroll to position [270, 0]
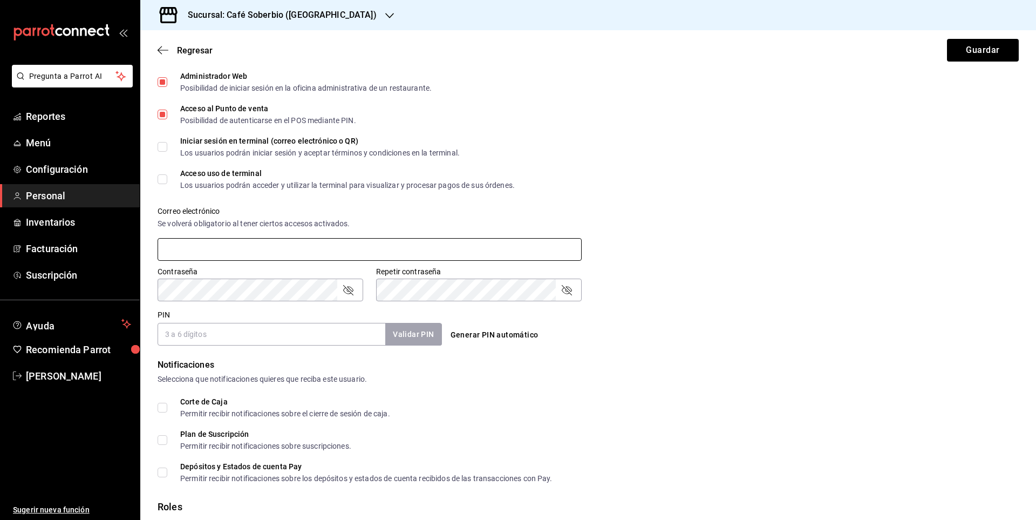
click at [194, 240] on input "text" at bounding box center [370, 249] width 424 height 23
click at [283, 253] on input "text" at bounding box center [370, 249] width 424 height 23
type input "[EMAIL_ADDRESS][DOMAIN_NAME]"
drag, startPoint x: 182, startPoint y: 331, endPoint x: 188, endPoint y: 331, distance: 5.9
click at [182, 331] on input "PIN" at bounding box center [272, 334] width 228 height 23
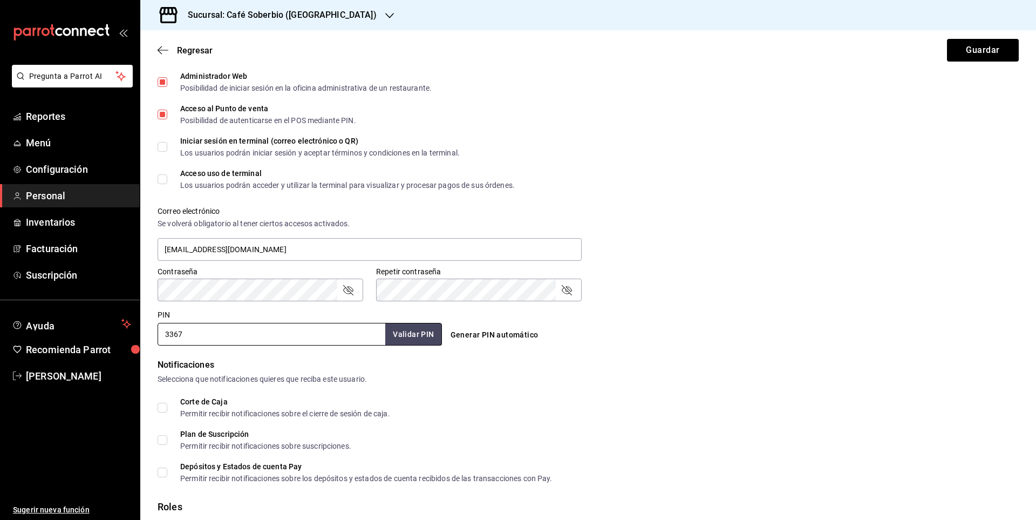
click at [408, 392] on div "Notificaciones Selecciona que notificaciones quieres que reciba este usuario. C…" at bounding box center [588, 420] width 861 height 124
click at [477, 330] on button "Generar PIN automático" at bounding box center [494, 335] width 97 height 20
type input "9488"
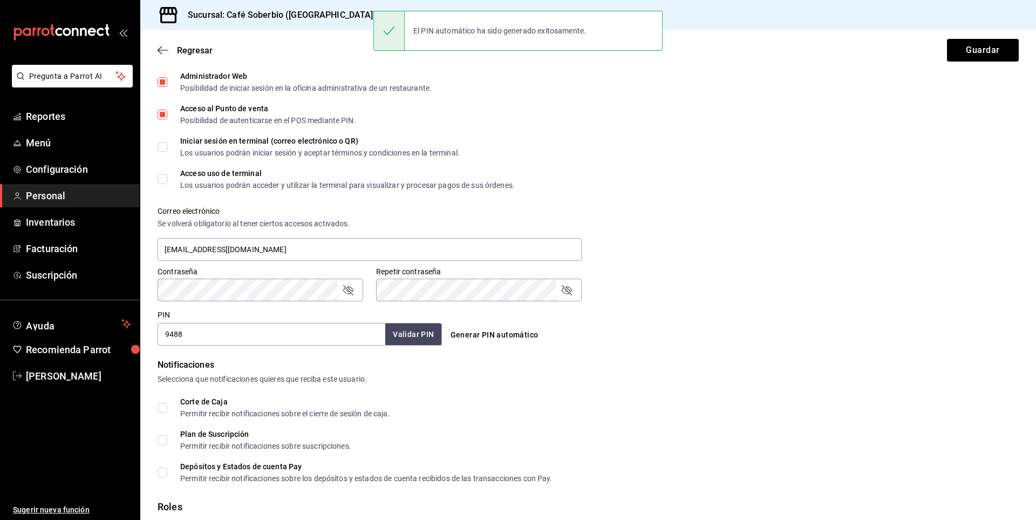
click at [508, 415] on div "Corte de Caja Permitir recibir notificaciones sobre el cierre de sesión de caja." at bounding box center [588, 407] width 861 height 19
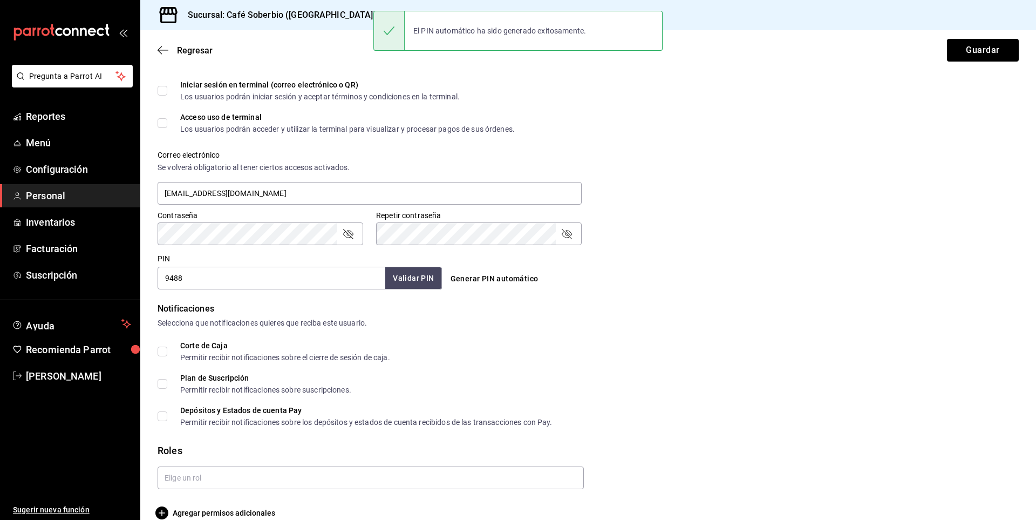
scroll to position [343, 0]
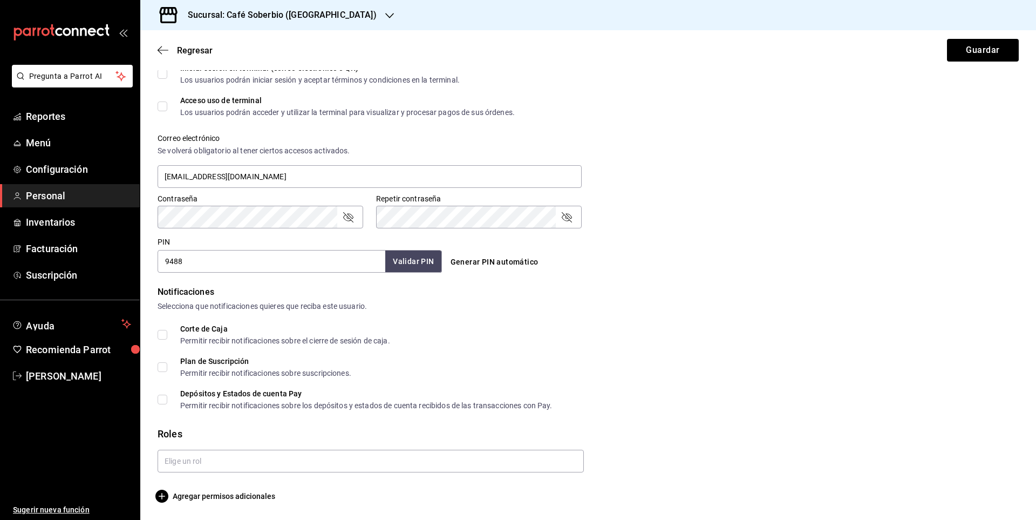
click at [562, 213] on icon "passwordField" at bounding box center [566, 217] width 13 height 13
click at [363, 222] on div "Repetir contraseña Repetir contraseña" at bounding box center [472, 205] width 219 height 48
click at [344, 213] on icon "passwordField" at bounding box center [348, 217] width 13 height 13
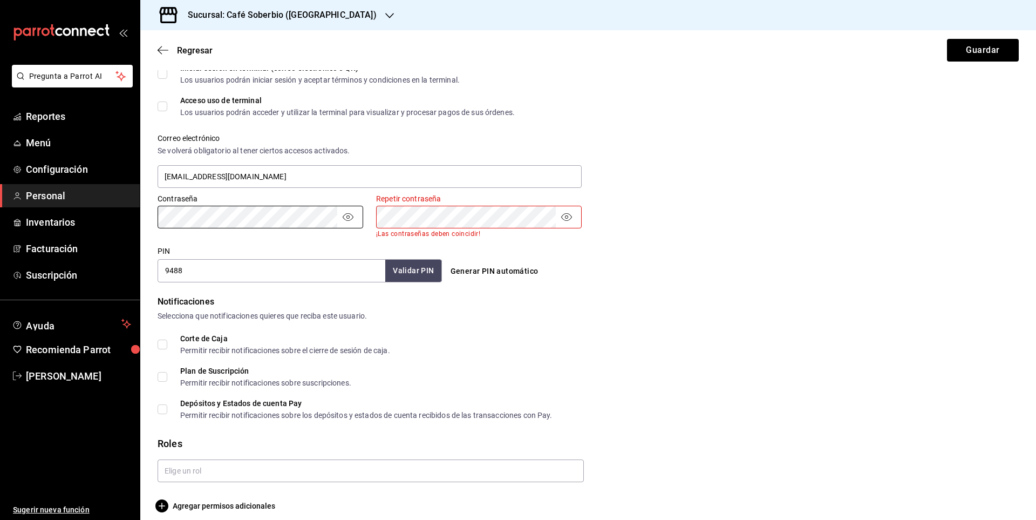
click at [703, 315] on div "Notificaciones Selecciona que notificaciones quieres que reciba este usuario. C…" at bounding box center [588, 357] width 861 height 124
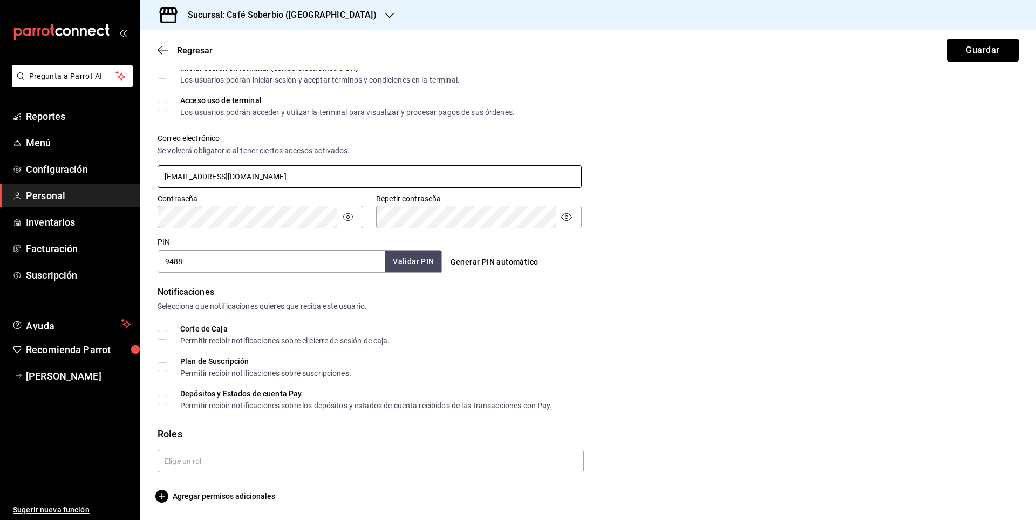
drag, startPoint x: 165, startPoint y: 174, endPoint x: 228, endPoint y: 180, distance: 64.0
click at [294, 185] on input "[EMAIL_ADDRESS][DOMAIN_NAME]" at bounding box center [370, 176] width 424 height 23
